Goal: Task Accomplishment & Management: Complete application form

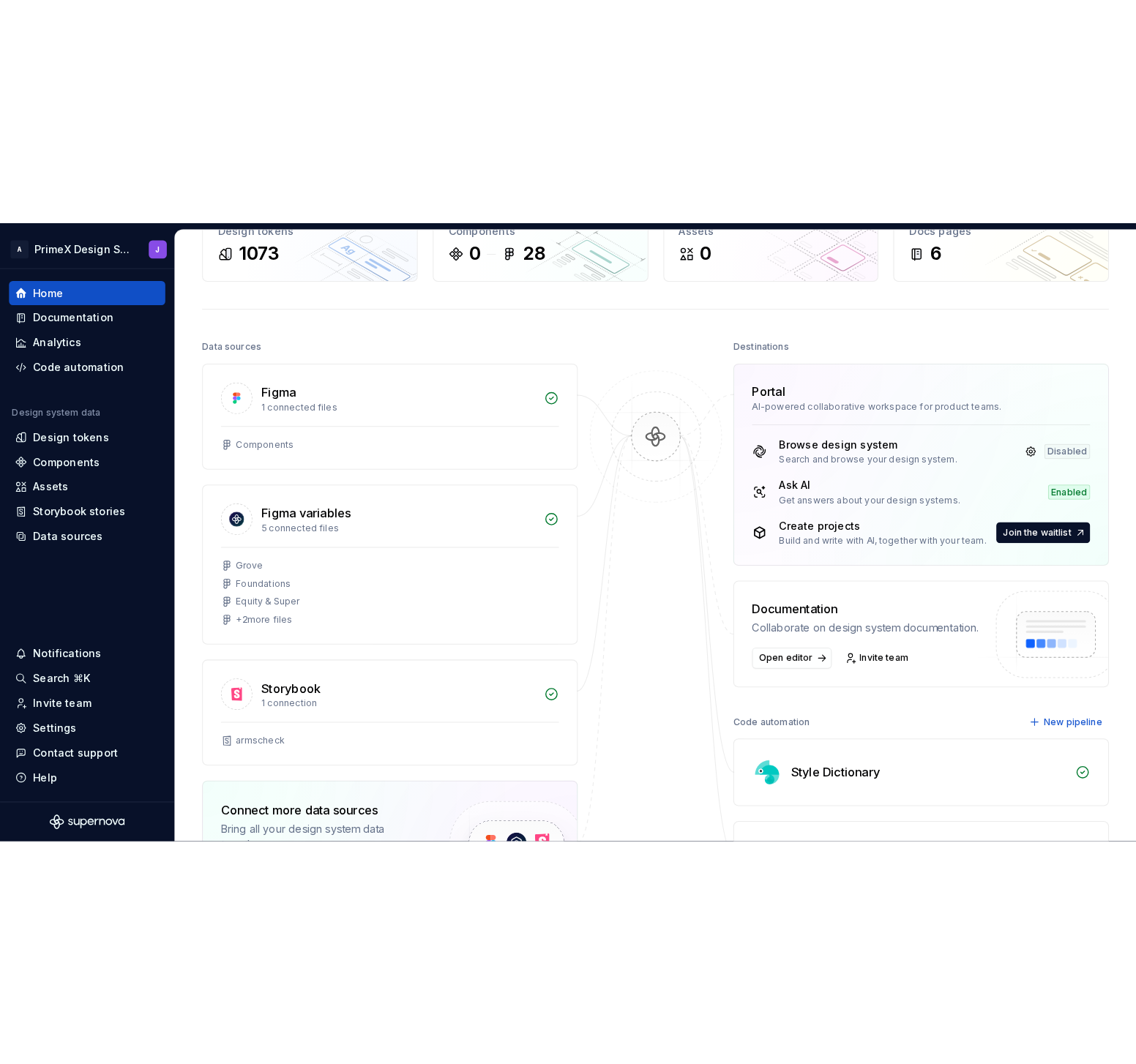
scroll to position [98, 0]
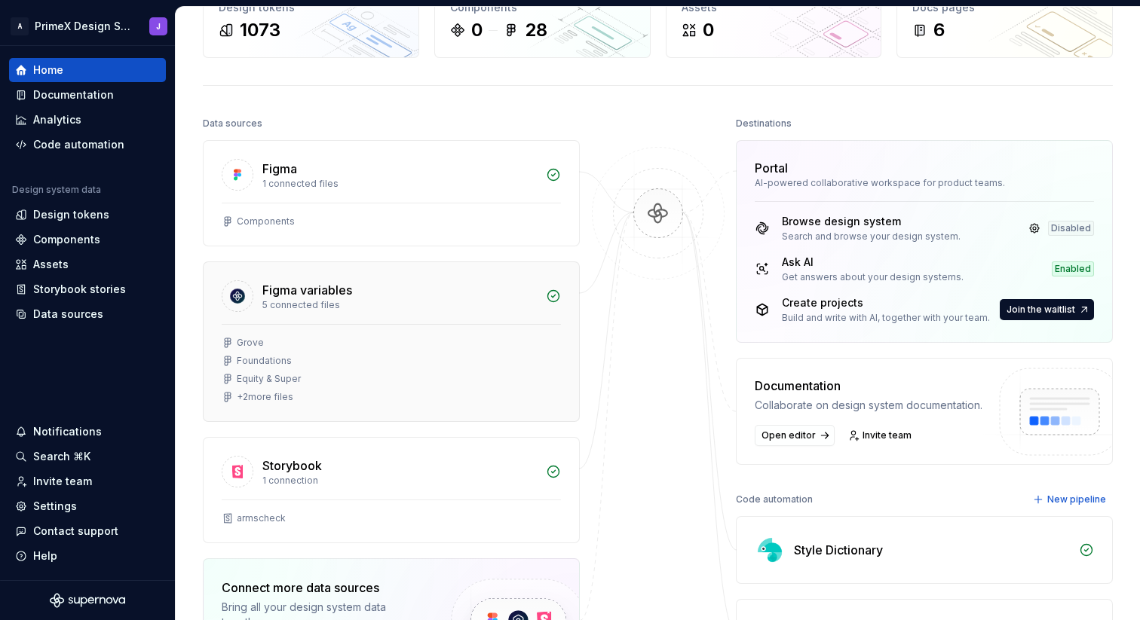
click at [283, 396] on div "+ 2 more files" at bounding box center [265, 397] width 57 height 12
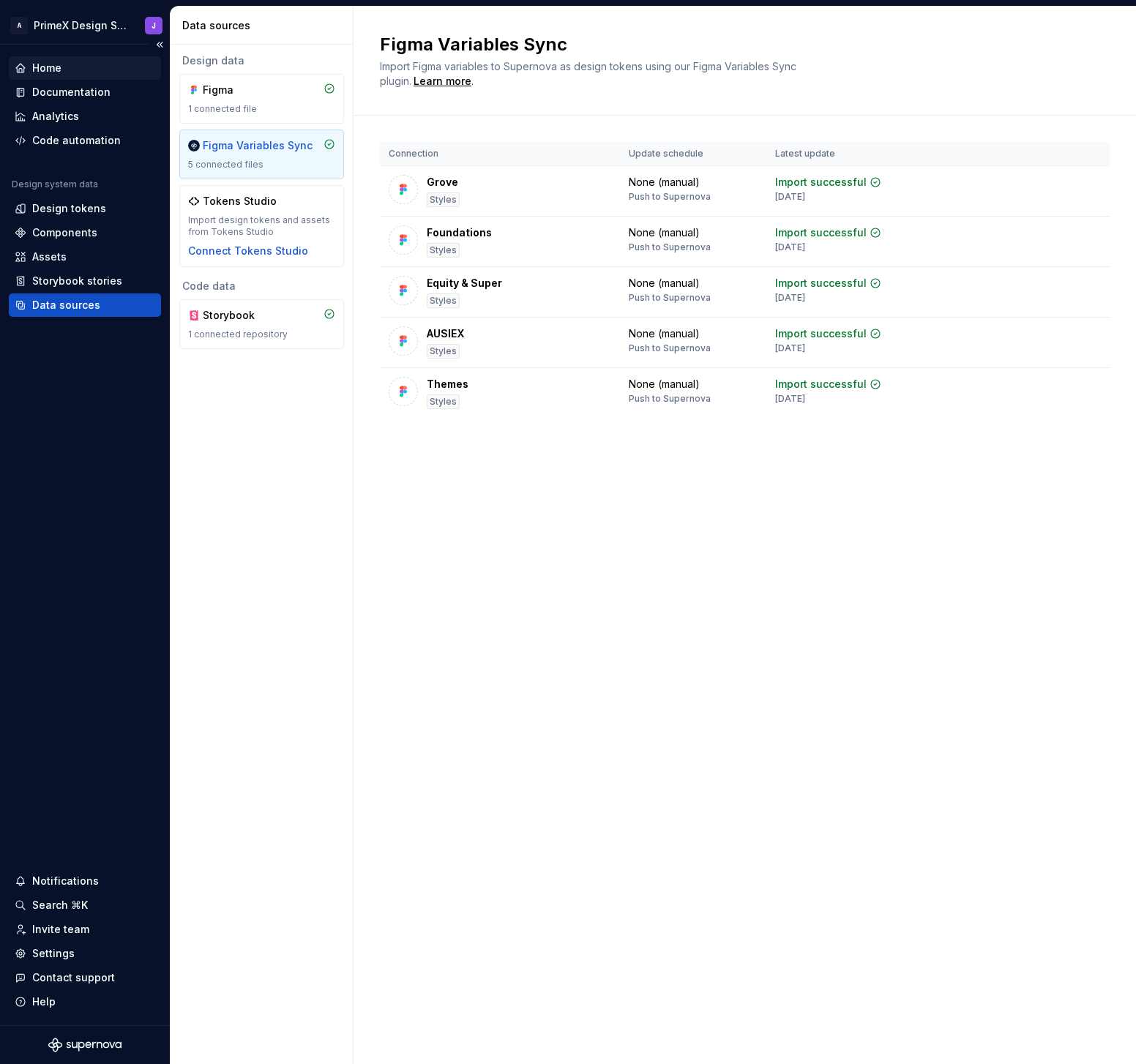
click at [58, 64] on div "Home" at bounding box center [47, 68] width 29 height 15
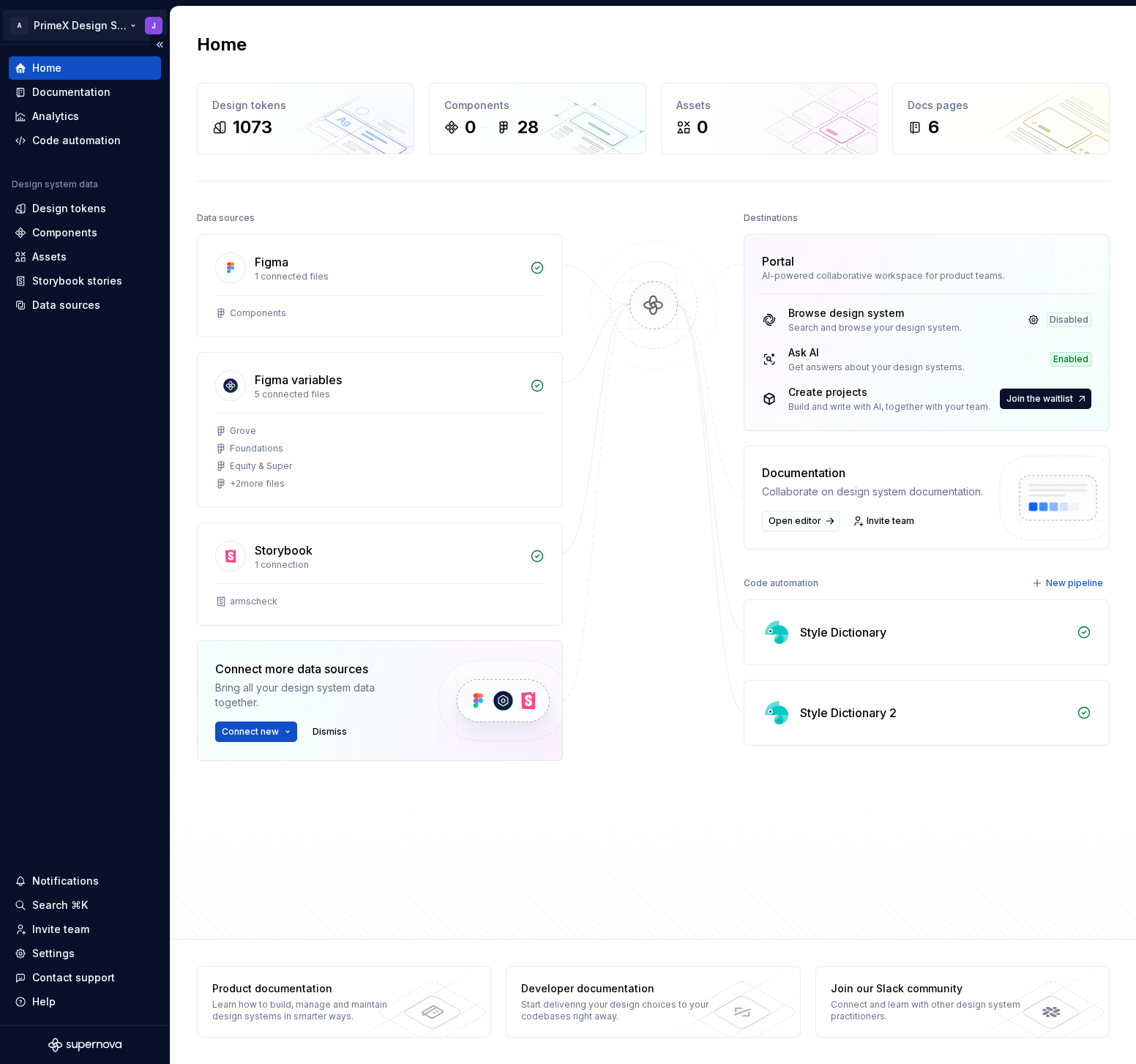
click at [132, 24] on html "A PrimeX Design System J Home Documentation Analytics Code automation Design sy…" at bounding box center [568, 532] width 1136 height 1064
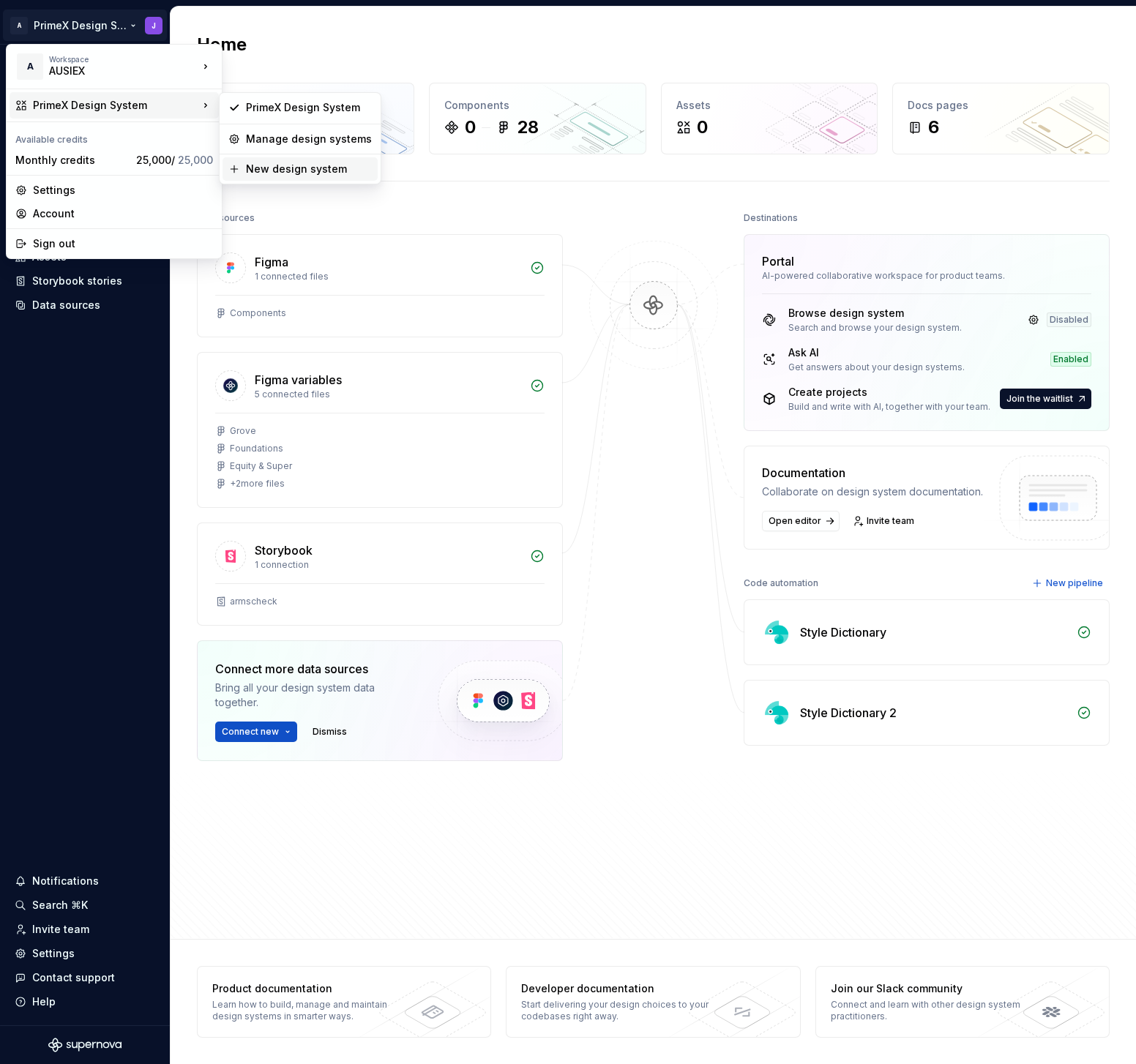
click at [294, 170] on div "New design system" at bounding box center [309, 169] width 126 height 15
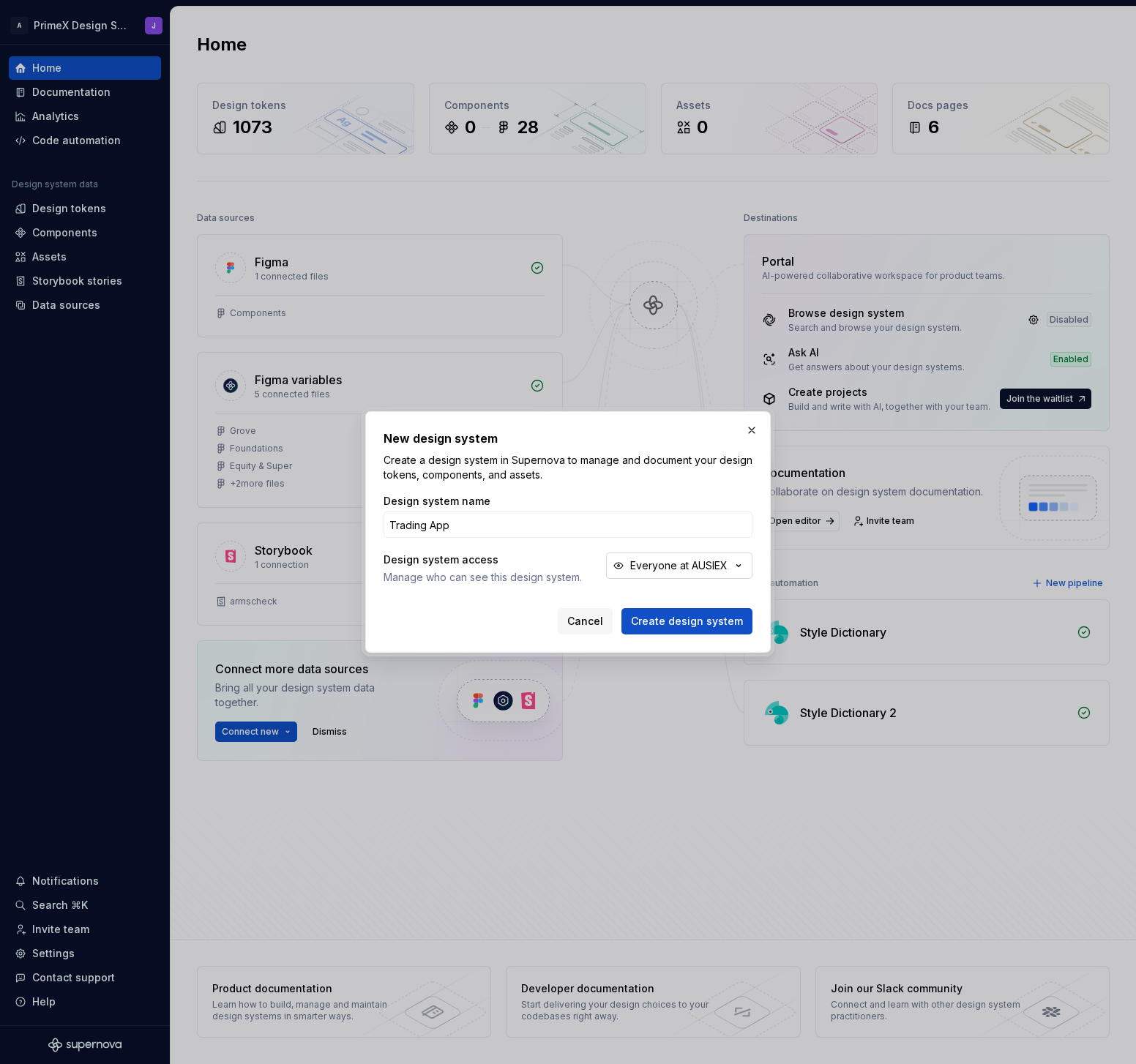
type input "Trading App"
click at [725, 573] on button "Everyone at AUSIEX" at bounding box center [679, 565] width 147 height 26
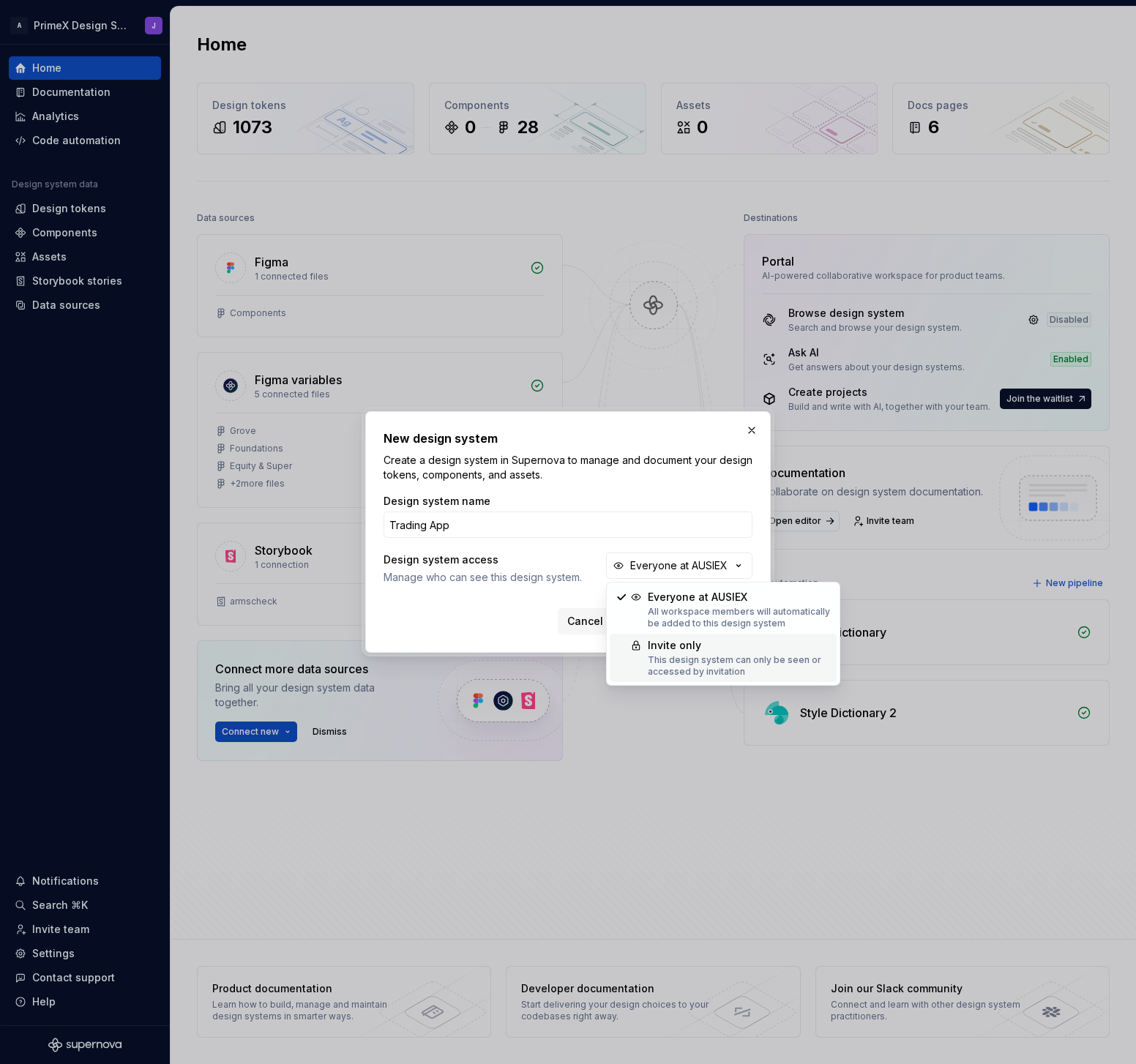
click at [717, 602] on div "Invite only" at bounding box center [739, 645] width 183 height 15
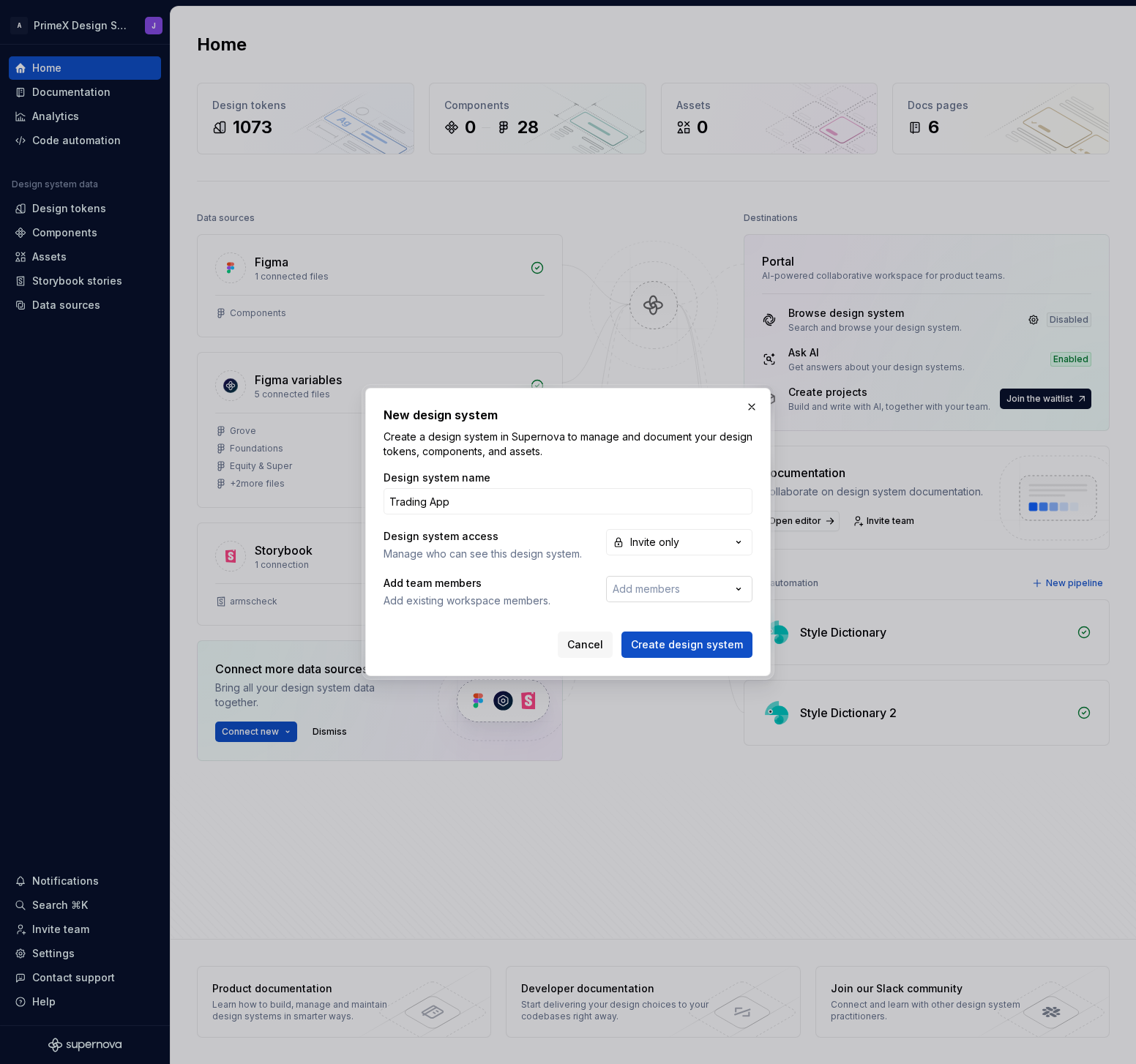
click at [668, 590] on span "Add members" at bounding box center [646, 588] width 67 height 13
click at [564, 588] on div "New design system Create a design system in Supernova to manage and document yo…" at bounding box center [568, 532] width 1136 height 1064
click at [720, 602] on span "Create design system" at bounding box center [686, 645] width 112 height 15
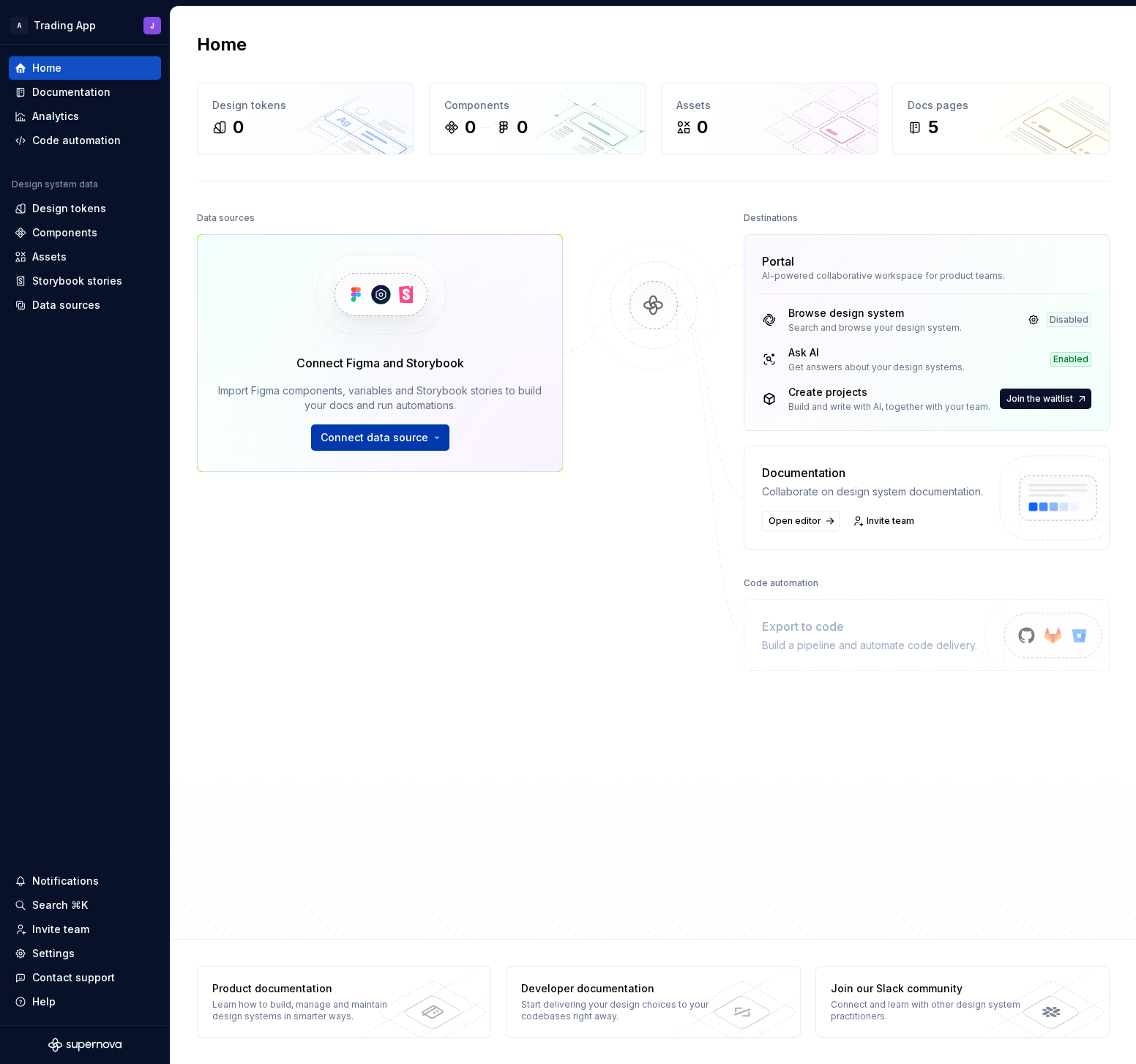
click at [432, 442] on button "Connect data source" at bounding box center [380, 437] width 138 height 26
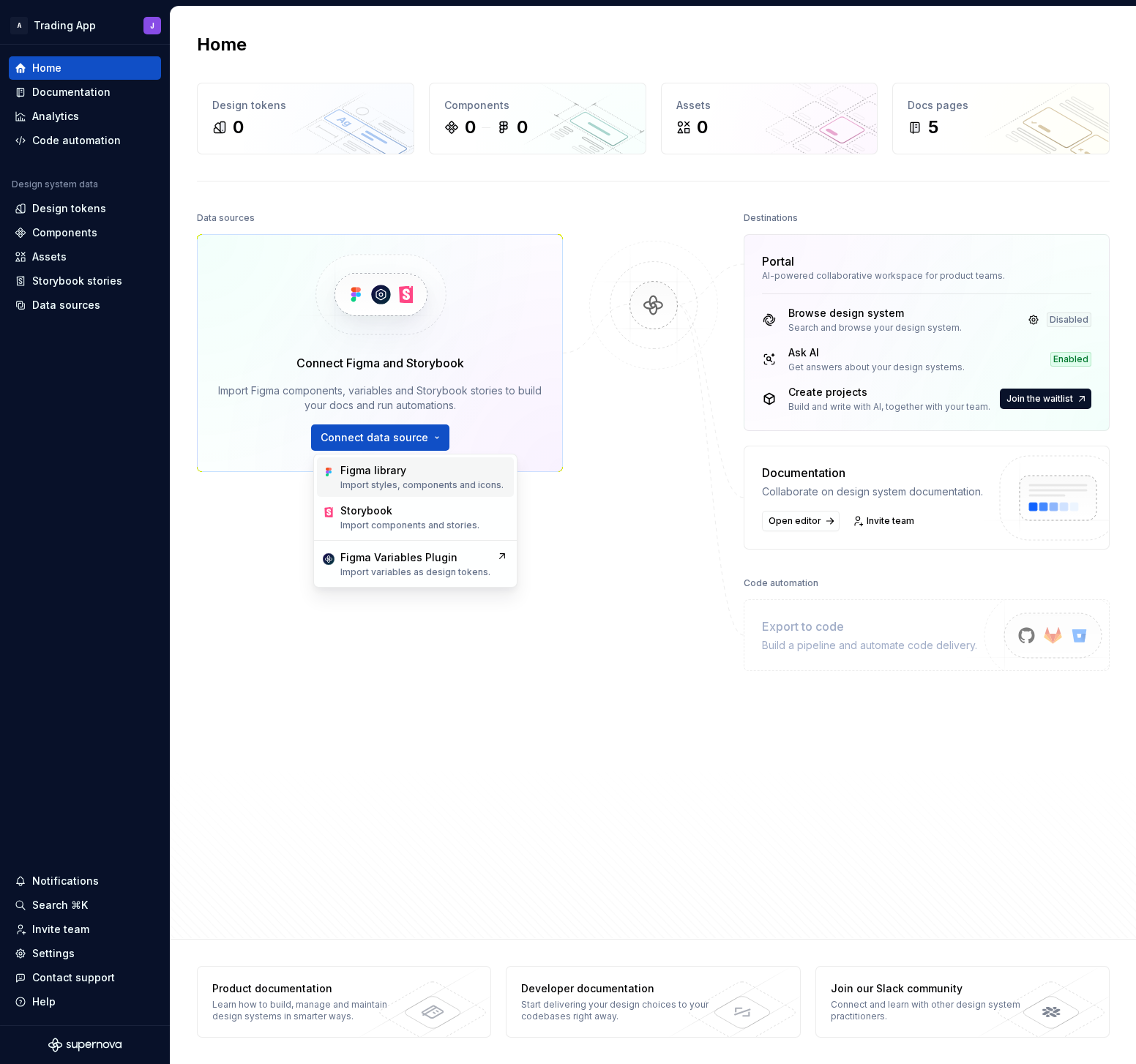
click at [429, 474] on div "Figma library" at bounding box center [422, 470] width 163 height 15
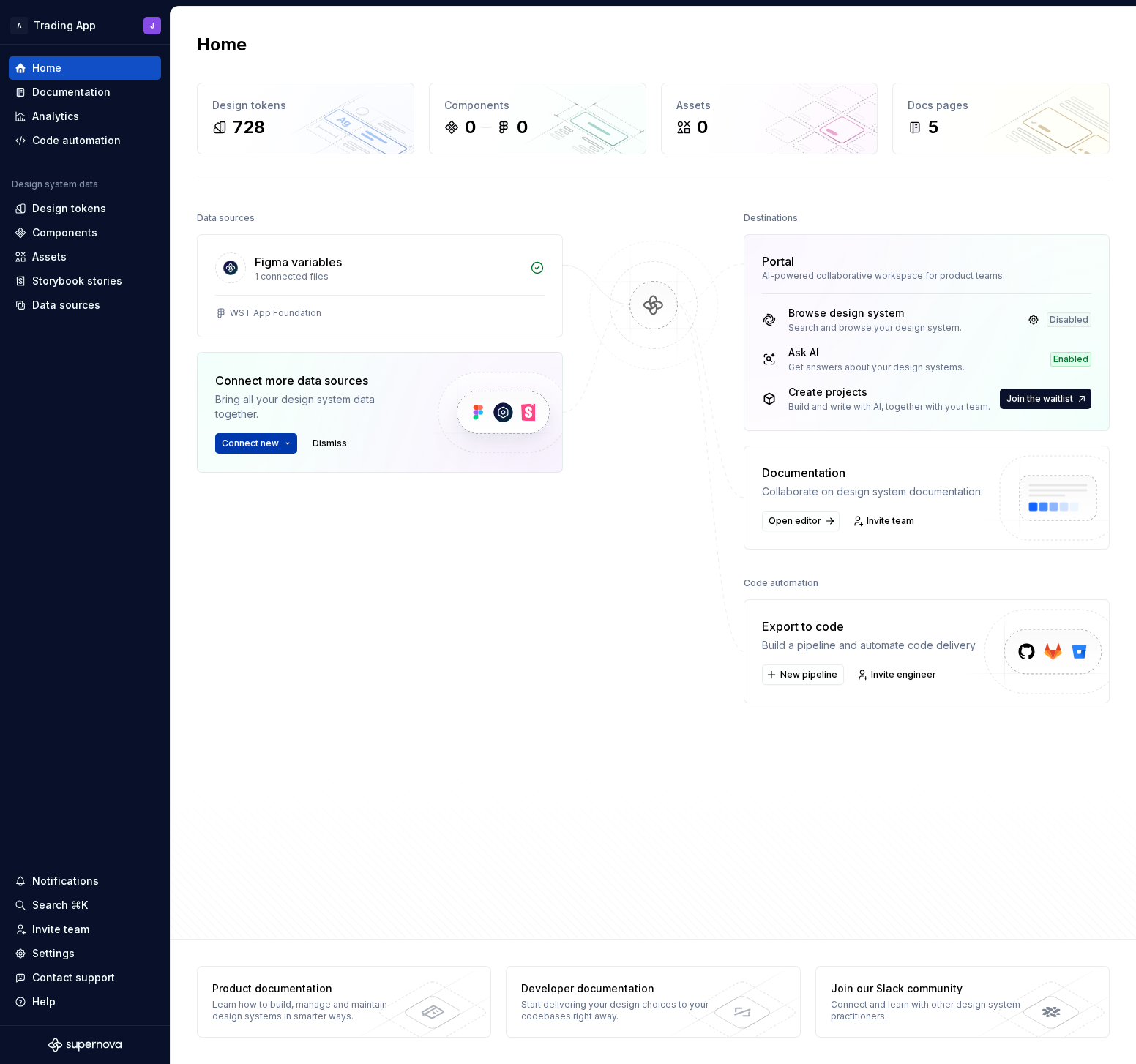
click at [260, 446] on span "Connect new" at bounding box center [250, 444] width 57 height 12
click at [278, 478] on div "Figma library" at bounding box center [276, 473] width 66 height 15
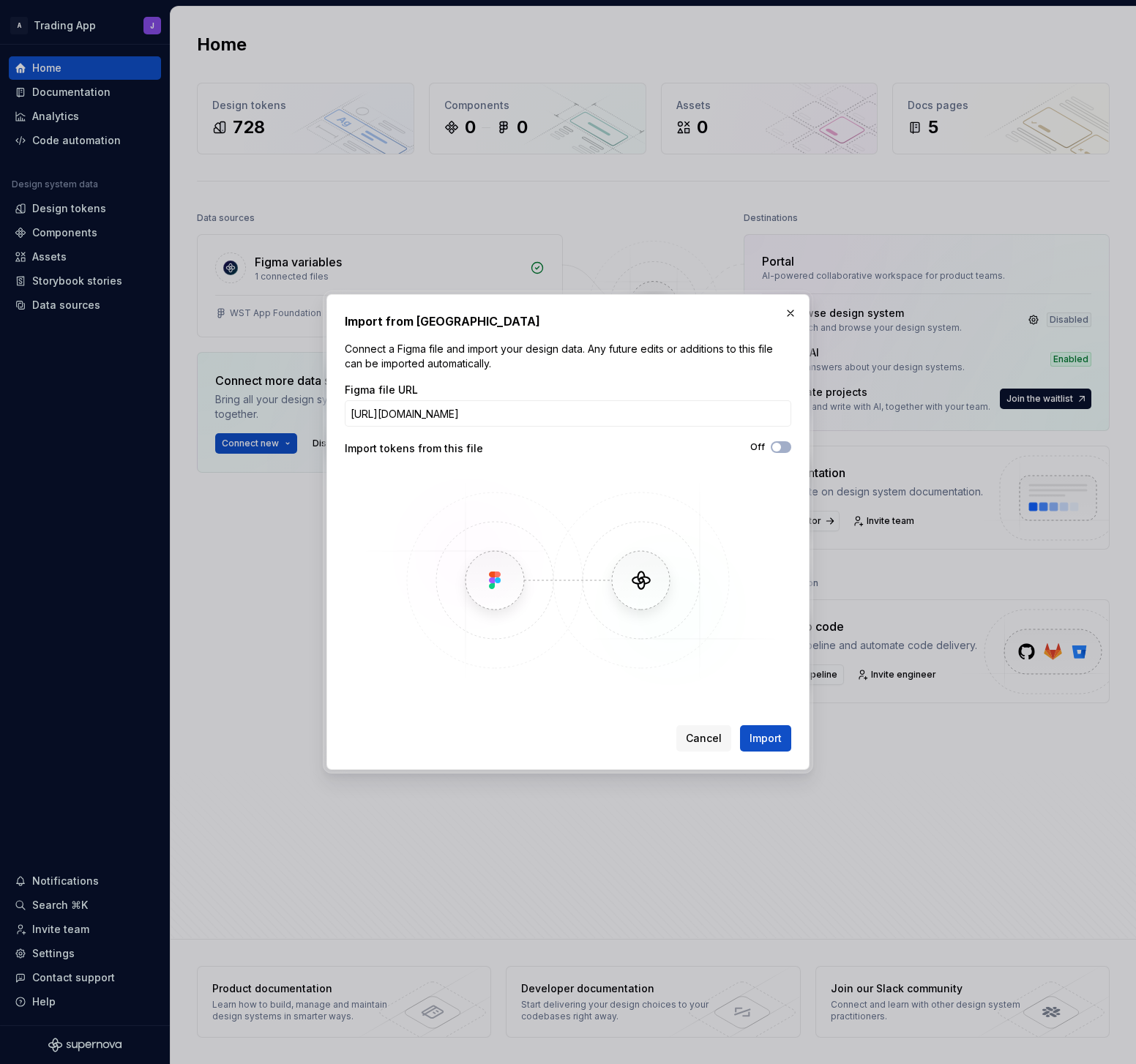
scroll to position [0, 169]
type input "https://www.figma.com/design/pUXCGHPMCZC5h8B9rQBjUG/WST-App-Components?node-id=…"
click at [771, 602] on span "Import" at bounding box center [765, 738] width 32 height 15
click at [723, 602] on button "Cancel" at bounding box center [703, 738] width 55 height 26
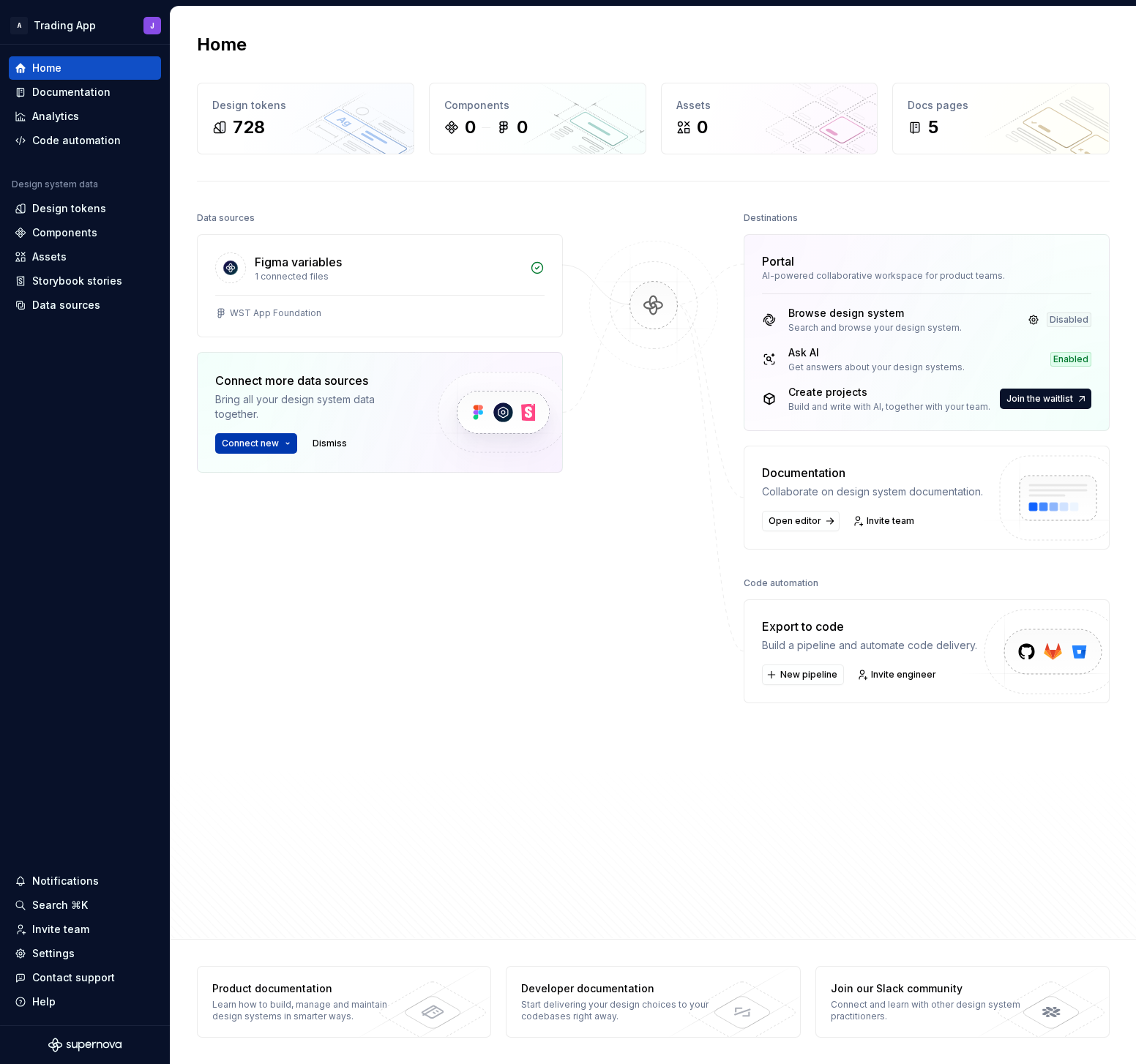
click at [269, 446] on span "Connect new" at bounding box center [250, 444] width 57 height 12
click at [285, 480] on div "Figma library" at bounding box center [276, 473] width 66 height 15
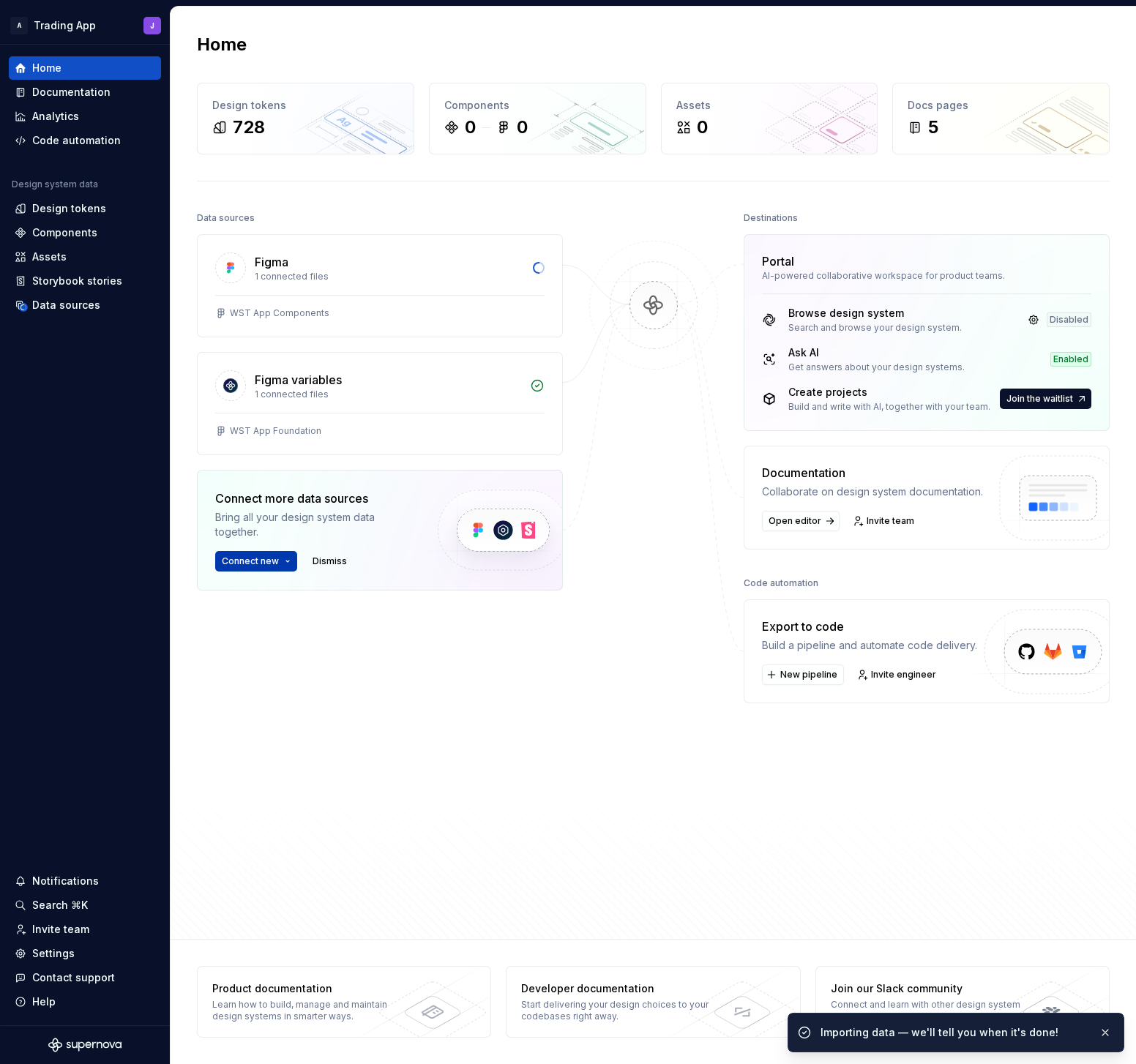
click at [258, 562] on span "Connect new" at bounding box center [250, 561] width 57 height 12
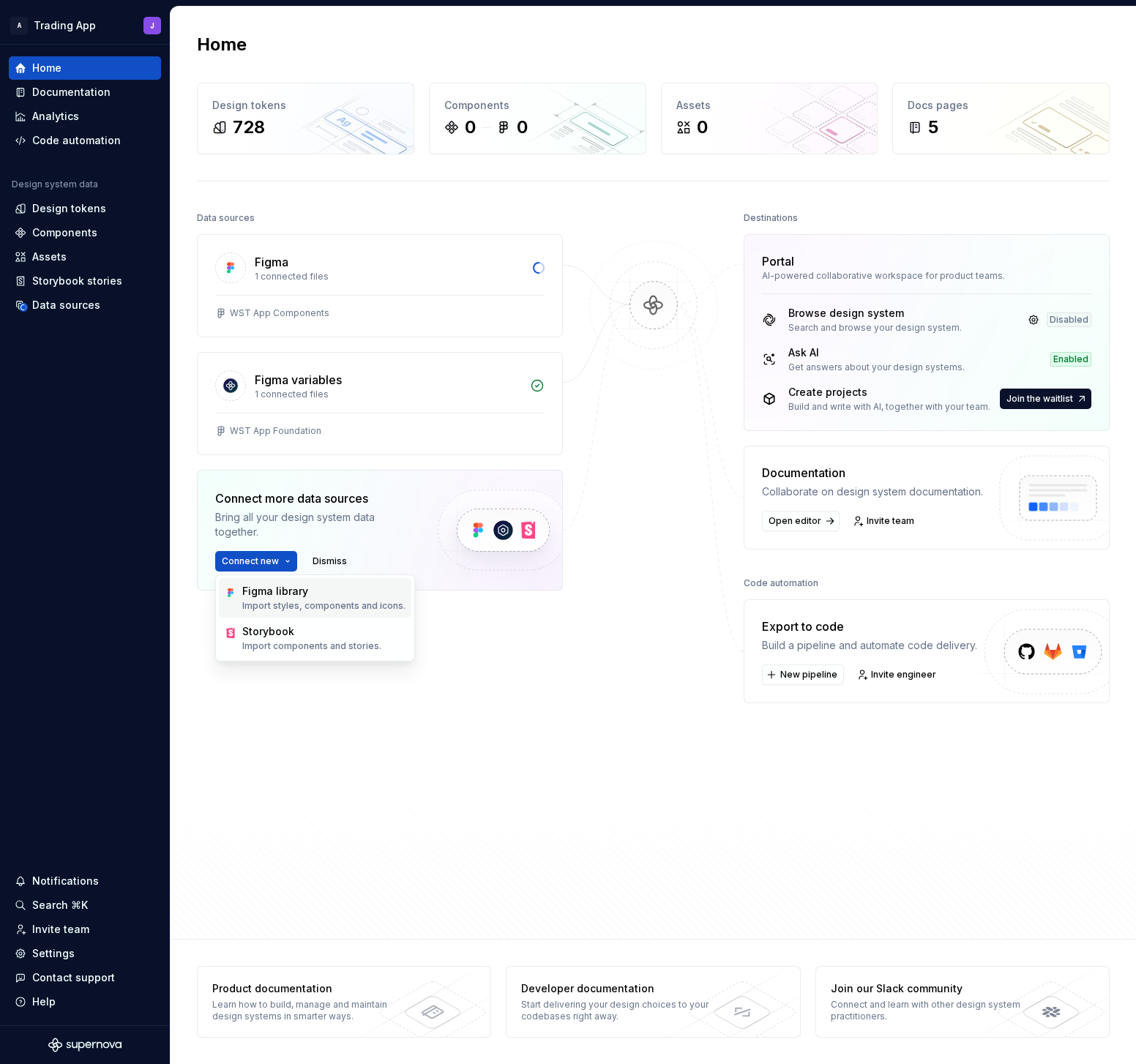
click at [262, 592] on div "Figma library" at bounding box center [276, 591] width 66 height 15
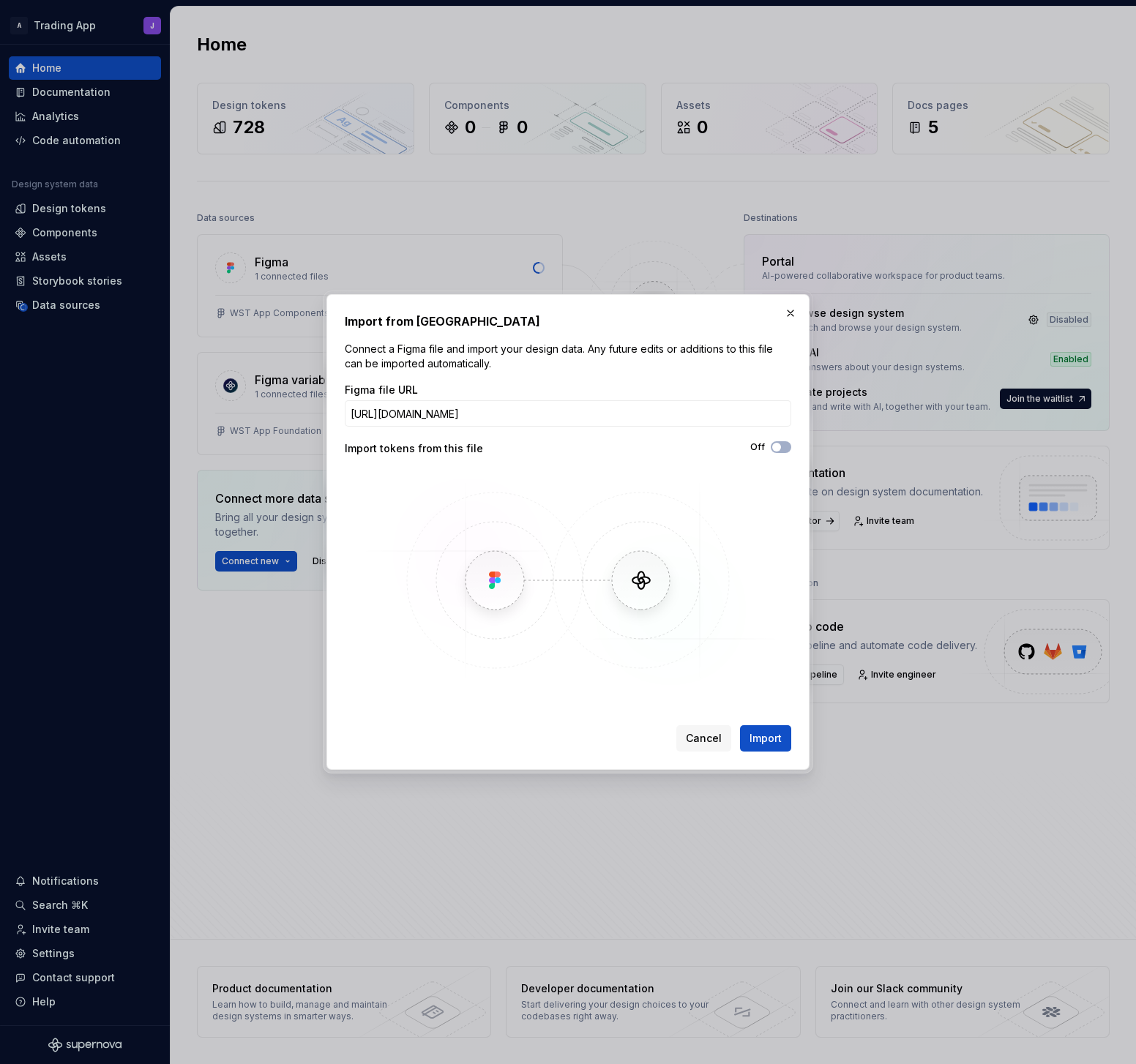
scroll to position [0, 169]
type input "https://www.figma.com/design/pUXCGHPMCZC5h8B9rQBjUG/WST-App-Components?node-id=…"
click at [779, 448] on span "button" at bounding box center [776, 447] width 9 height 9
click at [781, 602] on span "Import" at bounding box center [765, 738] width 32 height 15
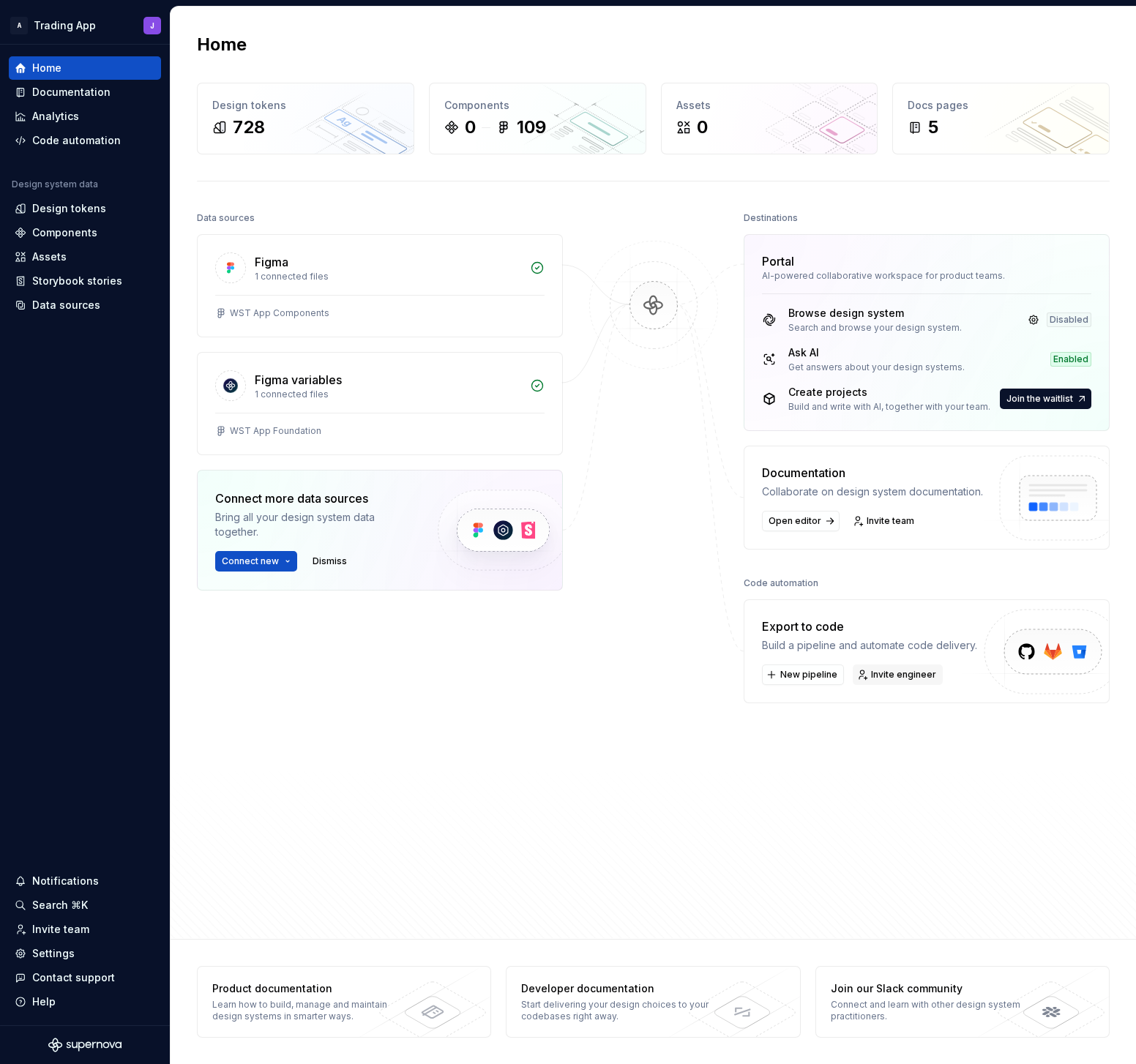
click at [915, 602] on span "Invite engineer" at bounding box center [903, 675] width 65 height 12
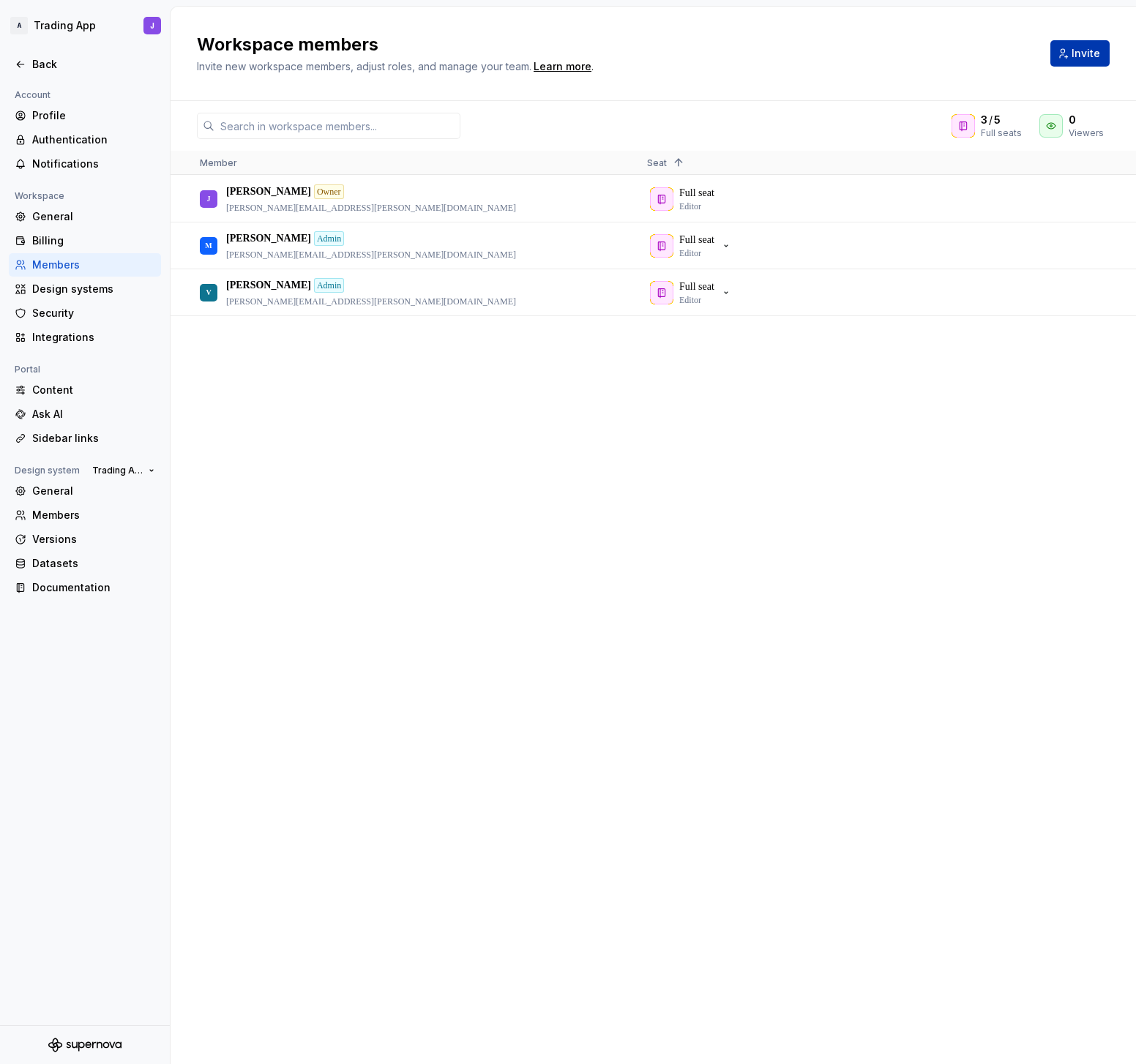
click at [1087, 52] on span "Invite" at bounding box center [1086, 52] width 28 height 15
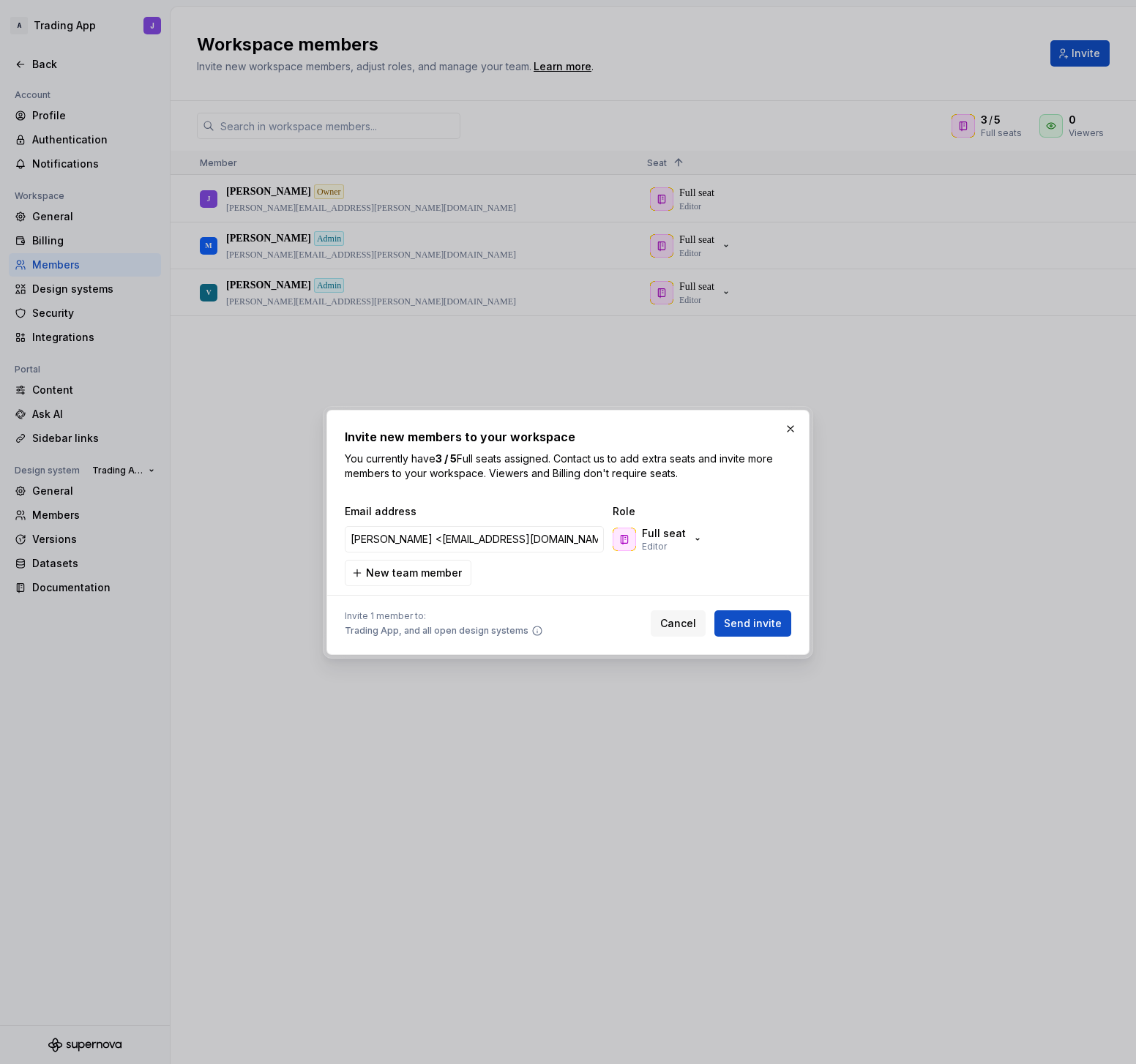
drag, startPoint x: 418, startPoint y: 541, endPoint x: 246, endPoint y: 535, distance: 172.1
click at [246, 535] on div "Invite new members to your workspace You currently have 3 / 5 Full seats assign…" at bounding box center [568, 532] width 1136 height 1064
click at [513, 539] on input "subir.gupta@ausiex.com.au>" at bounding box center [474, 539] width 259 height 26
type input "subir.gupta@ausiex.com.au"
click at [458, 574] on button "New team member" at bounding box center [408, 573] width 126 height 26
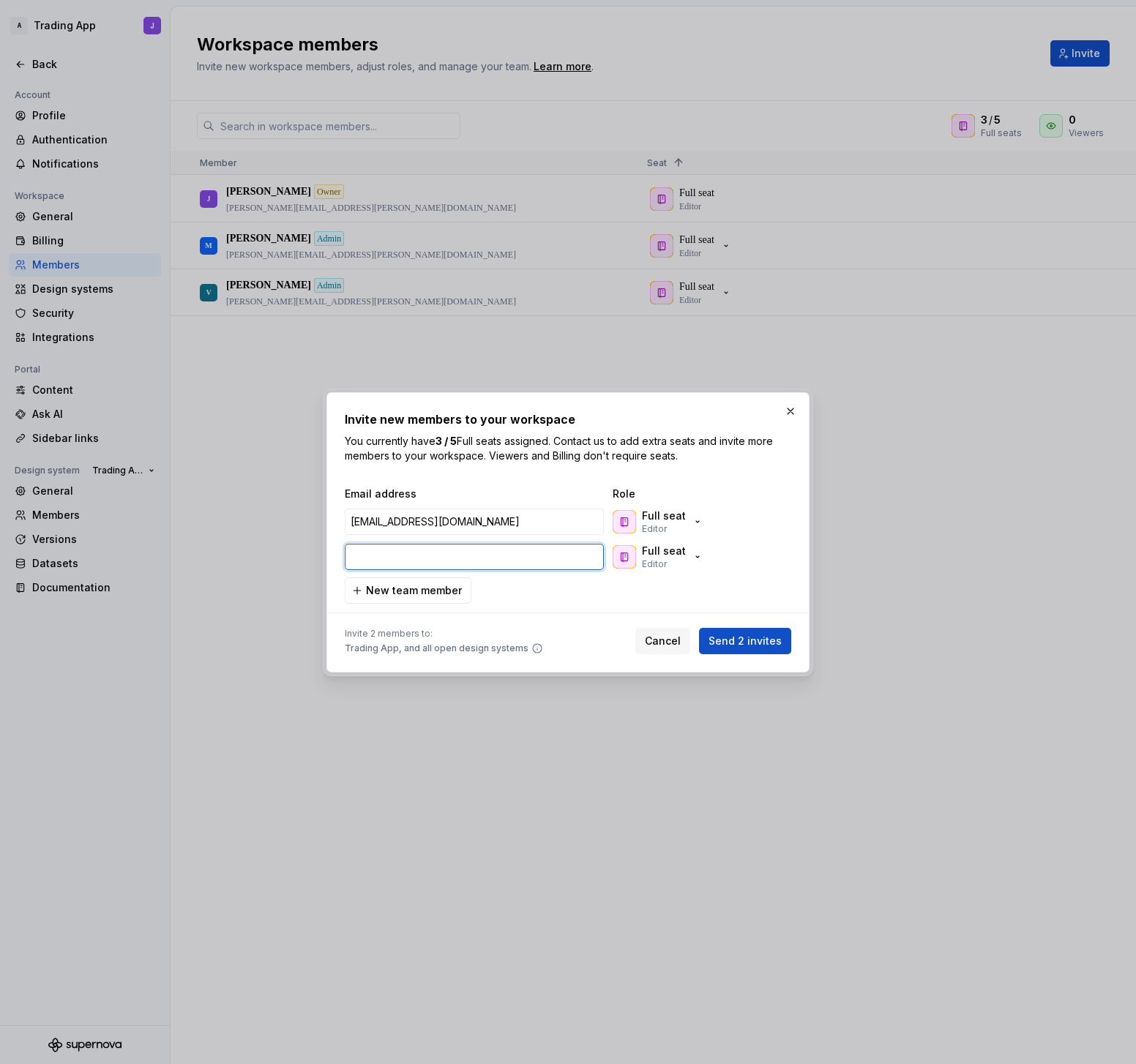
paste input "Anirban Banerjee <Anirban.Banerjee@ausiex.com.au>"
drag, startPoint x: 444, startPoint y: 555, endPoint x: 314, endPoint y: 541, distance: 130.8
click at [314, 541] on div "Invite new members to your workspace You currently have 3 / 5 Full seats assign…" at bounding box center [568, 532] width 1136 height 1064
click at [543, 563] on input "Anirban.Banerjee@ausiex.com.au>" at bounding box center [474, 556] width 259 height 26
type input "Anirban.Banerjee@ausiex.com.au"
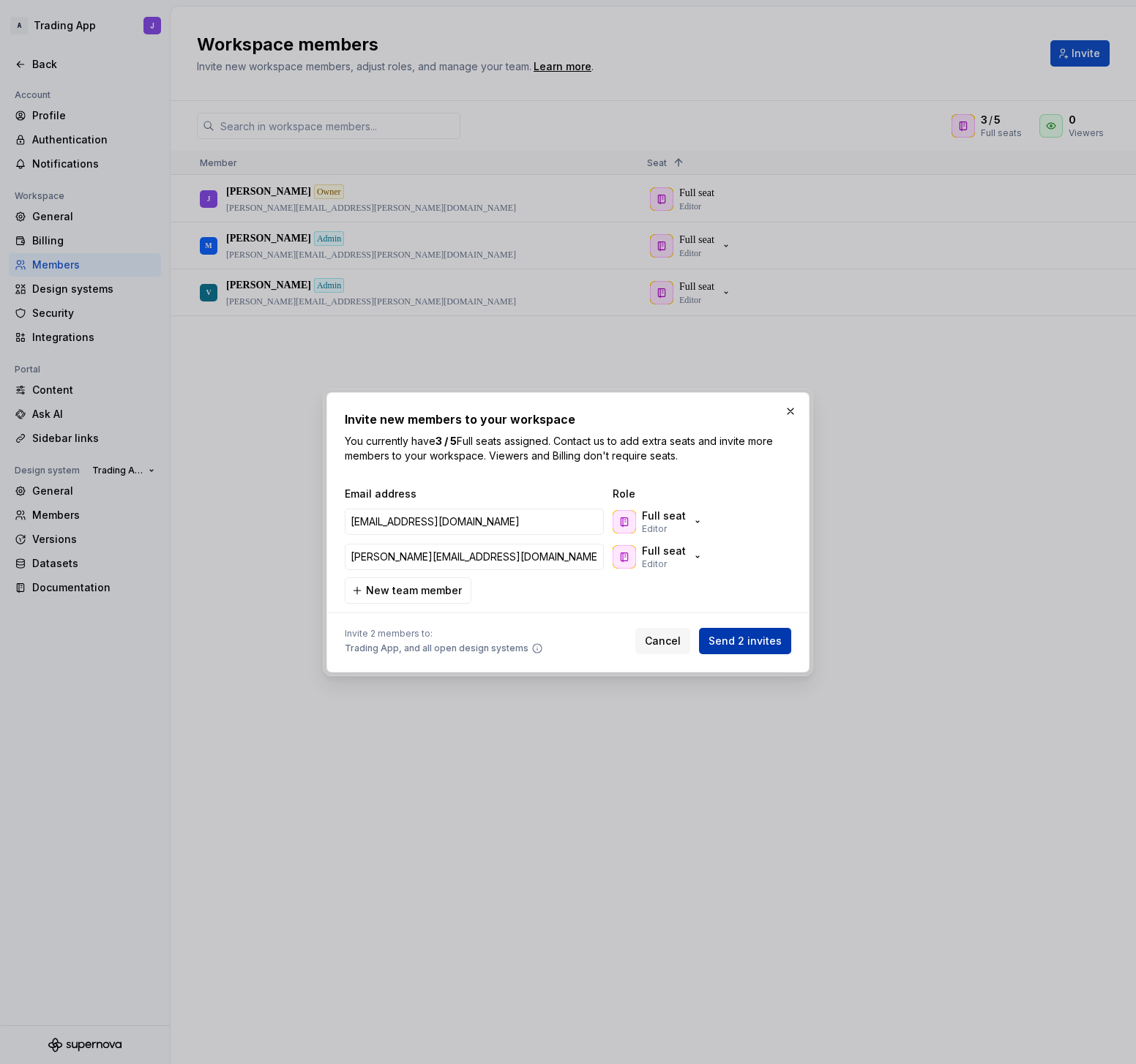
click at [763, 641] on span "Send 2 invites" at bounding box center [745, 641] width 73 height 15
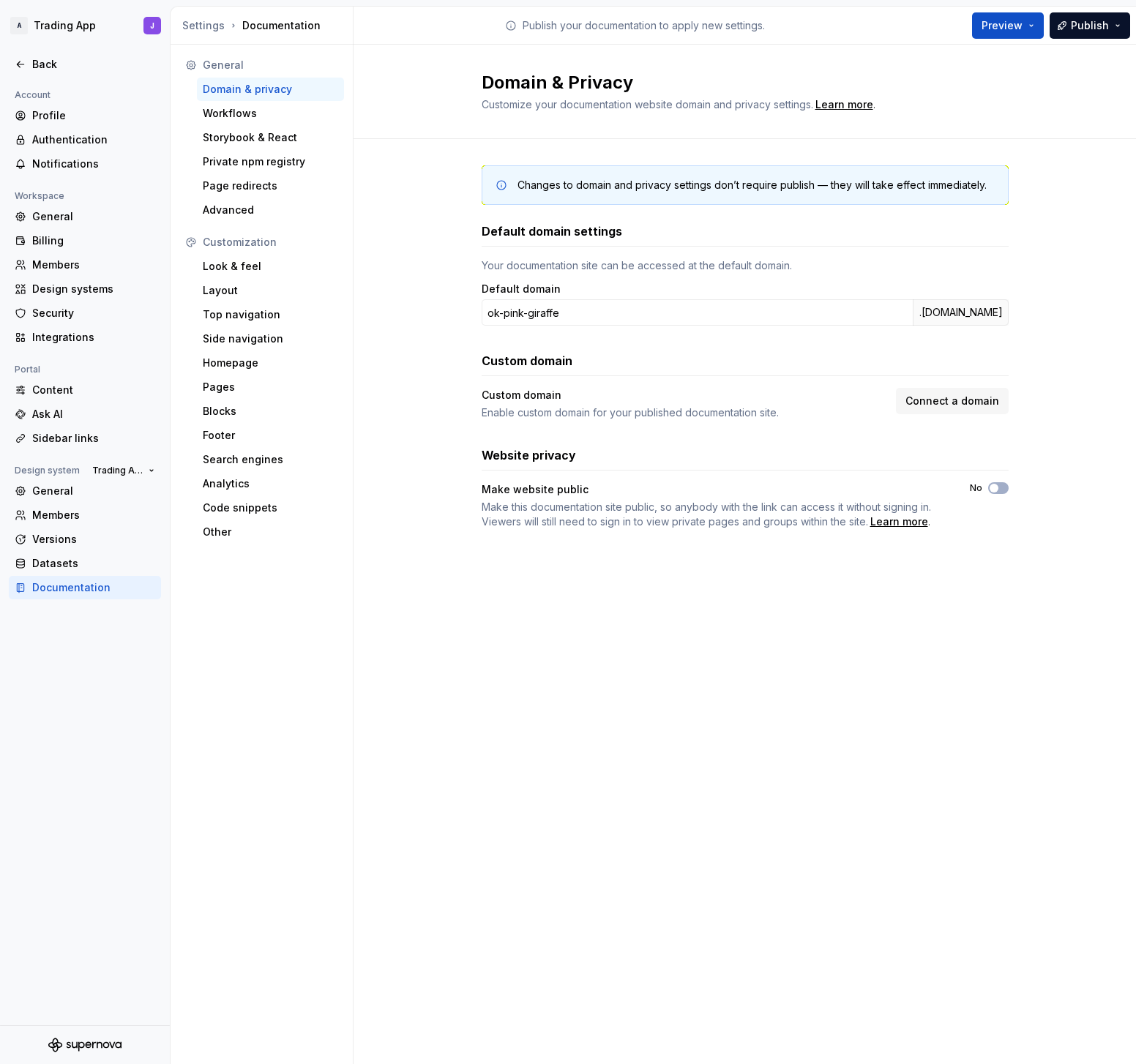
click at [642, 652] on div "Domain & Privacy Customize your documentation website domain and privacy settin…" at bounding box center [745, 554] width 783 height 1019
click at [244, 113] on div "Workflows" at bounding box center [270, 113] width 135 height 15
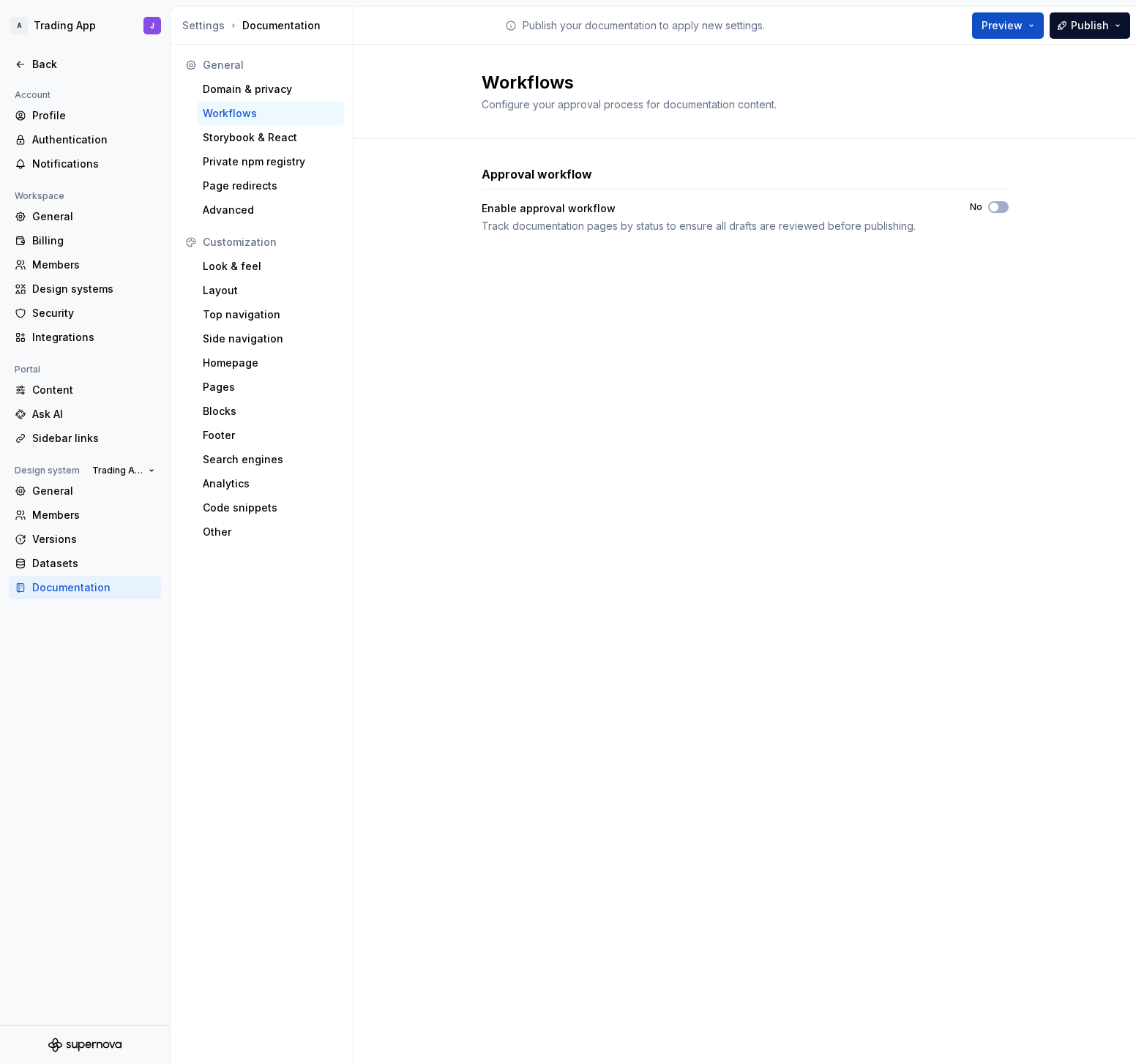
click at [646, 467] on div "Workflows Configure your approval process for documentation content. Approval w…" at bounding box center [745, 554] width 783 height 1019
